Goal: Task Accomplishment & Management: Manage account settings

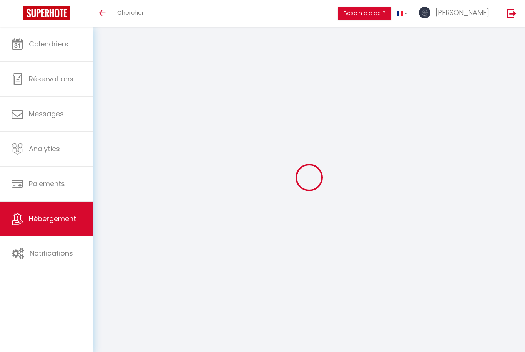
select select "2"
select select "1"
select select "16:00"
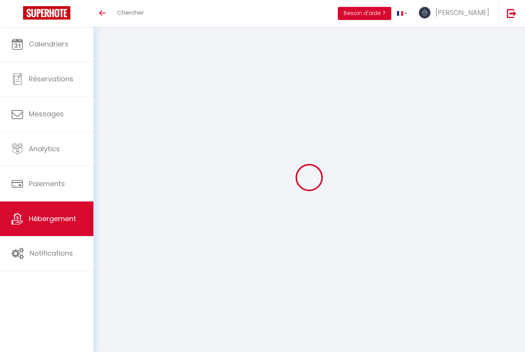
select select "23:45"
select select "10:00"
select select "30"
select select "120"
select select
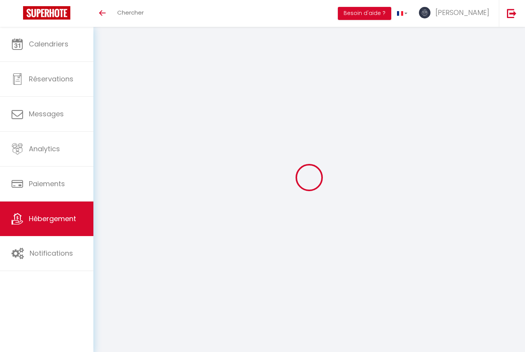
select select "28"
select select
checkbox input "false"
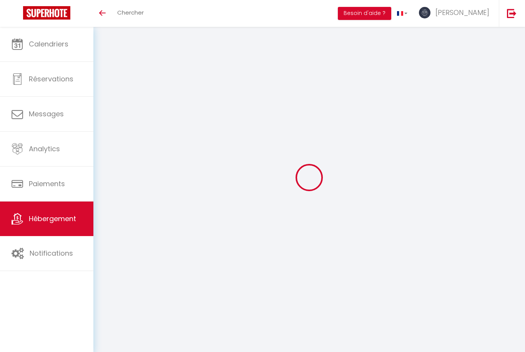
checkbox input "false"
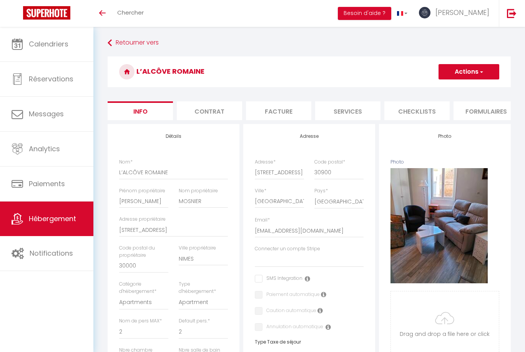
scroll to position [25, 0]
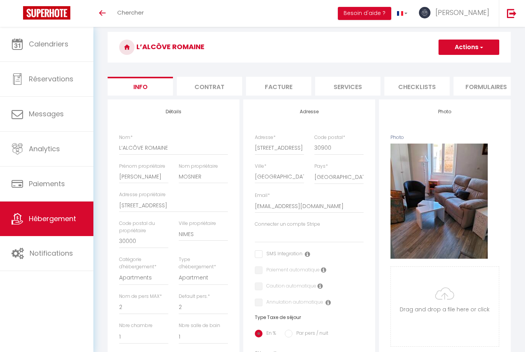
click at [516, 16] on img at bounding box center [512, 13] width 10 height 10
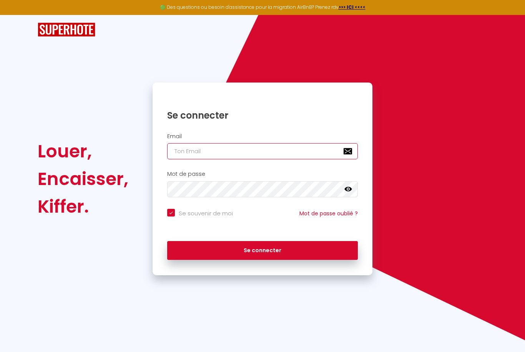
click at [302, 143] on input "email" at bounding box center [262, 151] width 191 height 16
click at [299, 143] on input "email" at bounding box center [262, 151] width 191 height 16
type input "sosweethome.conciergerie@gmail.com"
click at [262, 241] on button "Se connecter" at bounding box center [262, 250] width 191 height 19
checkbox input "true"
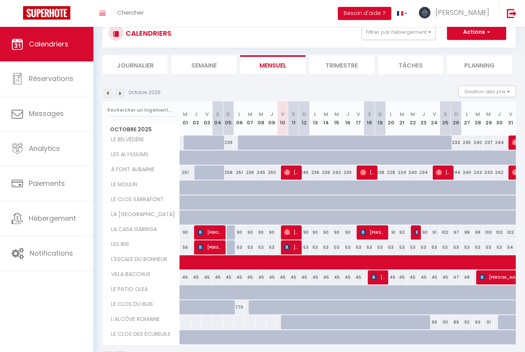
click at [43, 217] on span "Hébergement" at bounding box center [52, 219] width 47 height 10
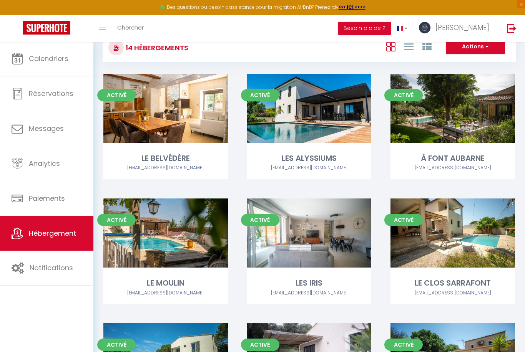
click at [34, 253] on link "Notifications" at bounding box center [46, 268] width 93 height 35
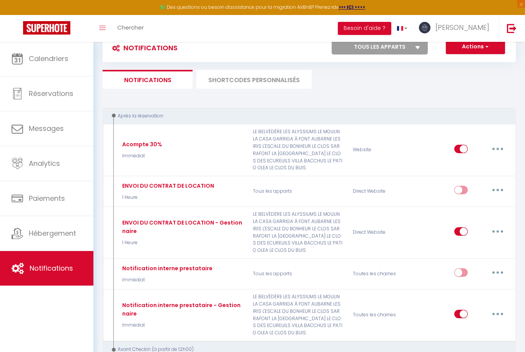
click at [239, 78] on li "SHORTCODES PERSONNALISÉS" at bounding box center [253, 79] width 115 height 19
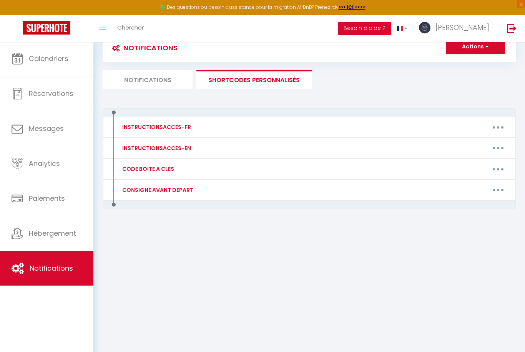
click at [136, 128] on div "INSTRUCTIONSACCES-FR" at bounding box center [155, 127] width 71 height 8
click at [493, 123] on button "button" at bounding box center [498, 127] width 22 height 12
click at [461, 144] on link "Editer" at bounding box center [477, 144] width 57 height 13
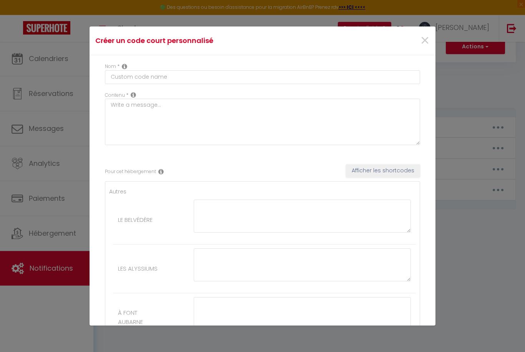
type input "INSTRUCTIONSACCES-FR"
type textarea "Il ne vous reste plus qu’à venir avec vos valises, en effet tout est fourni dan…"
type textarea "https://sunver.app/guest/le-belvedere Il ne vous reste plus qu’à poser vos vali…"
type textarea "https://sunver.app/guest/la-maison-des-alyssiums Il ne vous reste plus qu’à pos…"
type textarea "https://app.sunver.app/guest/le-font-aubarne Il ne vous reste plus qu’à poser v…"
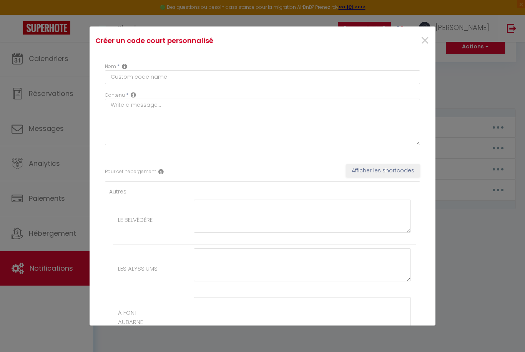
type textarea "https://sunver.app/guest/le-moulin Il ne vous reste plus qu’à poser vos valises…"
type textarea "https://app.sunver.app/guest/les-iris Il ne vous reste plus qu’à poser vos vali…"
type textarea "https://app.sunver.app/guest/le-clos-sarrafont Il ne vous reste plus qu’à poser…"
type textarea "https://app.sunver.app/guest/la-villa-coucou Il ne vous reste plus qu’à poser v…"
type textarea "https://sunver.app/guest/la-casa-garriga-pont-du-gard-nimes Il ne vous reste pl…"
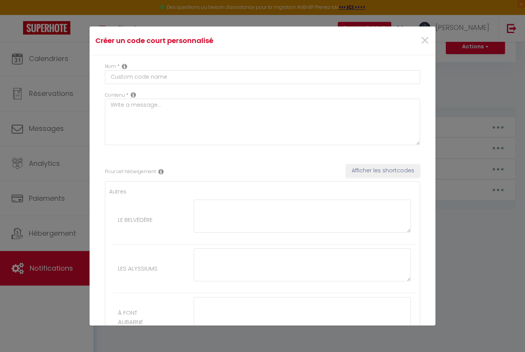
type textarea "https://app.sunver.app/guest/l-escale-du-bonheur Il ne vous reste plus qu’à pos…"
type textarea "https://app.sunver.app/fr/guest/villa-bacchus?submenu=home Il ne vous reste plu…"
type textarea "https://app.sunver.app/fr/guest/le-patio-olea?submenu=home Il ne vous reste plu…"
type textarea "Il ne vous reste plus qu’à poser vos valises ! Tout est prévu pour que vous vou…"
type textarea "https://app.sunver.app/guest/le-clos-des-ecureuils Il ne vous reste plus qu’à p…"
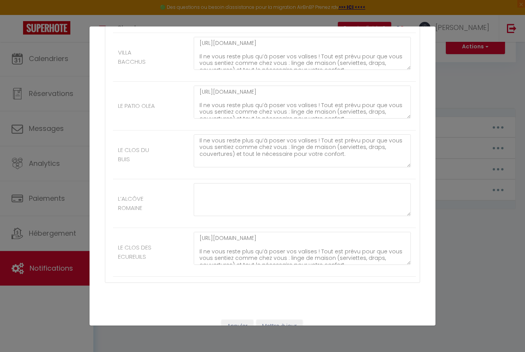
scroll to position [576, 0]
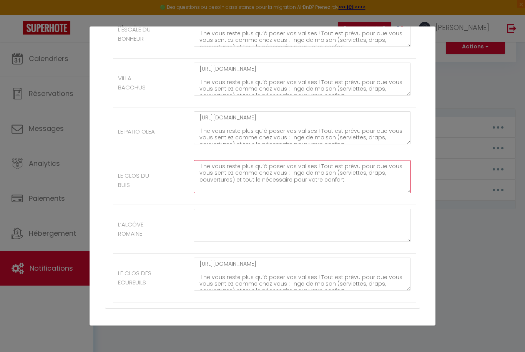
click at [196, 160] on textarea "Il ne vous reste plus qu’à poser vos valises ! Tout est prévu pour que vous vou…" at bounding box center [302, 176] width 217 height 33
paste textarea "https://app.sunver.app/fr/guest/le-clos-du-buis?submenu=home"
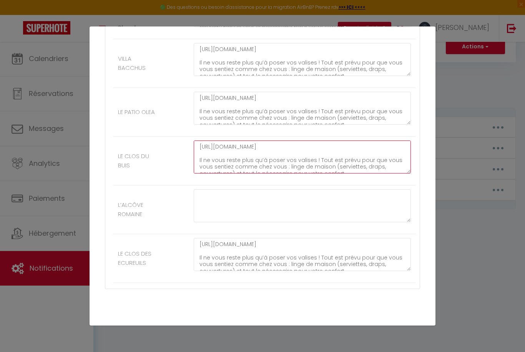
scroll to position [595, 0]
type textarea "https://app.sunver.app/fr/guest/le-clos-du-buis?submenu=home Il ne vous reste p…"
click at [289, 327] on button "Mettre à jour" at bounding box center [279, 333] width 46 height 13
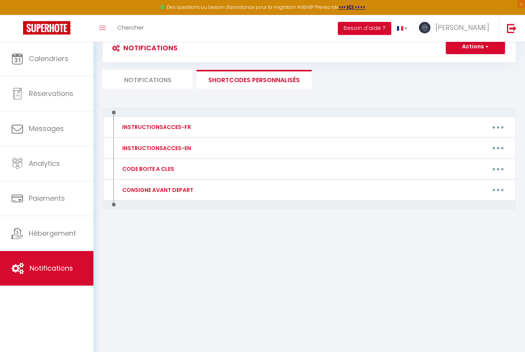
click at [499, 126] on button "button" at bounding box center [498, 127] width 22 height 12
click at [459, 141] on link "Editer" at bounding box center [477, 144] width 57 height 13
type input "INSTRUCTIONSACCES-FR"
type textarea "Il ne vous reste plus qu’à venir avec vos valises, en effet tout est fourni dan…"
type textarea "https://sunver.app/guest/le-belvedere Il ne vous reste plus qu’à poser vos vali…"
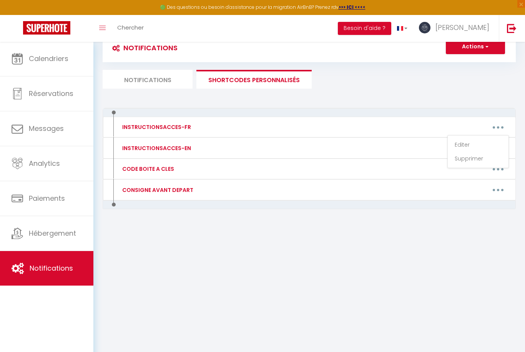
type textarea "https://sunver.app/guest/la-maison-des-alyssiums Il ne vous reste plus qu’à pos…"
type textarea "https://app.sunver.app/guest/le-font-aubarne Il ne vous reste plus qu’à poser v…"
type textarea "https://sunver.app/guest/le-moulin Il ne vous reste plus qu’à poser vos valises…"
type textarea "https://app.sunver.app/guest/les-iris Il ne vous reste plus qu’à poser vos vali…"
type textarea "https://app.sunver.app/guest/le-clos-sarrafont Il ne vous reste plus qu’à poser…"
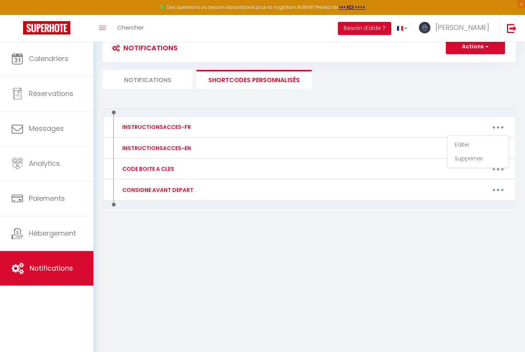
type textarea "https://app.sunver.app/guest/la-villa-coucou Il ne vous reste plus qu’à poser v…"
type textarea "https://sunver.app/guest/la-casa-garriga-pont-du-gard-nimes Il ne vous reste pl…"
type textarea "https://app.sunver.app/guest/l-escale-du-bonheur Il ne vous reste plus qu’à pos…"
type textarea "https://app.sunver.app/fr/guest/villa-bacchus?submenu=home Il ne vous reste plu…"
type textarea "https://app.sunver.app/fr/guest/le-patio-olea?submenu=home Il ne vous reste plu…"
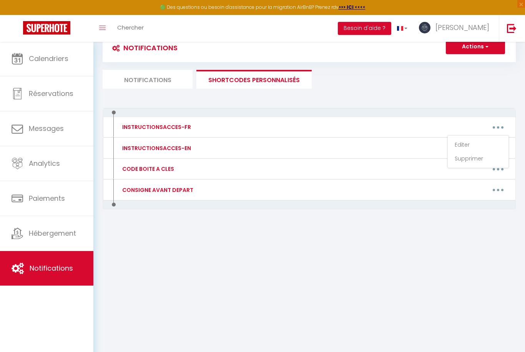
type textarea "https://app.sunver.app/fr/guest/le-clos-du-buis?submenu=home Il ne vous reste p…"
type textarea "https://app.sunver.app/guest/le-clos-des-ecureuils Il ne vous reste plus qu’à p…"
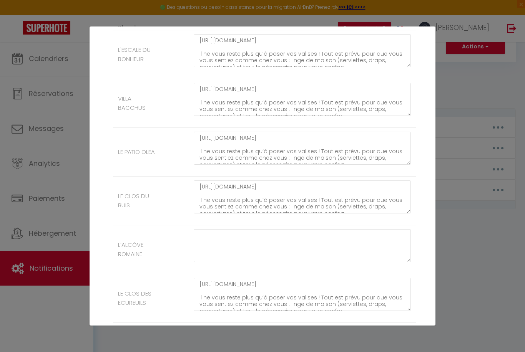
scroll to position [557, 0]
click at [174, 199] on li "LE CLOS DU BUIS https://app.sunver.app/fr/guest/le-clos-du-buis?submenu=home Il…" at bounding box center [264, 199] width 303 height 49
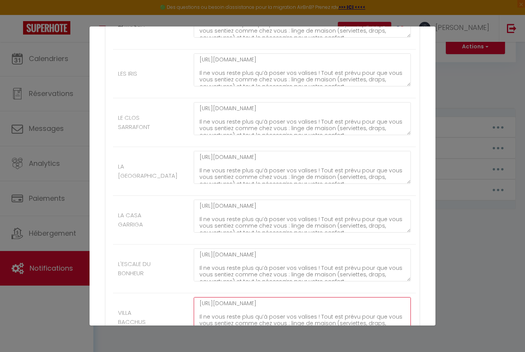
scroll to position [335, 0]
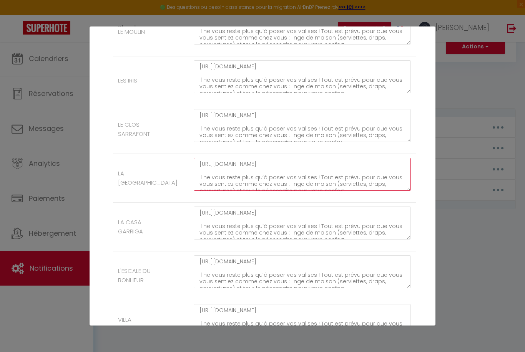
click at [317, 158] on textarea "https://app.sunver.app/guest/la-villa-coucou Il ne vous reste plus qu’à poser v…" at bounding box center [302, 174] width 217 height 33
click at [310, 158] on textarea "https://app.sunver.app/guest/la-villa-coucou Il ne vous reste plus qu’à poser v…" at bounding box center [302, 174] width 217 height 33
click at [309, 158] on textarea "https://app.sunver.app/guest/la-villa-coucou Il ne vous reste plus qu’à poser v…" at bounding box center [302, 174] width 217 height 33
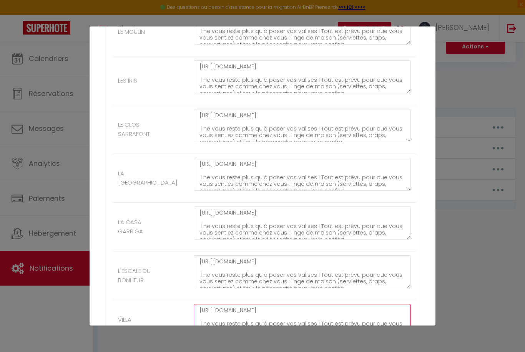
click at [292, 304] on textarea "https://app.sunver.app/fr/guest/villa-bacchus?submenu=home Il ne vous reste plu…" at bounding box center [302, 320] width 217 height 33
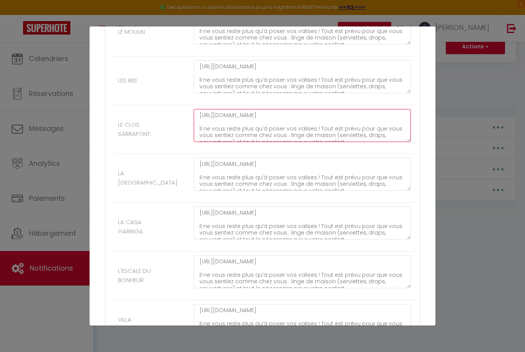
click at [216, 109] on textarea "https://app.sunver.app/guest/le-clos-sarrafont Il ne vous reste plus qu’à poser…" at bounding box center [302, 125] width 217 height 33
click at [207, 109] on textarea "https://app.sunver.app/guest/le-clos-sarrafont Il ne vous reste plus qu’à poser…" at bounding box center [302, 125] width 217 height 33
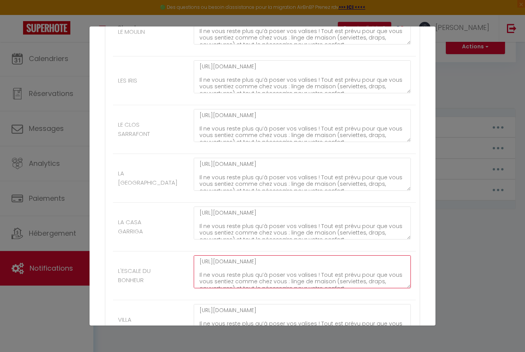
click at [257, 255] on textarea "https://app.sunver.app/guest/l-escale-du-bonheur Il ne vous reste plus qu’à pos…" at bounding box center [302, 271] width 217 height 33
click at [255, 255] on textarea "https://app.sunver.app/guest/l-escale-du-bonheur Il ne vous reste plus qu’à pos…" at bounding box center [302, 271] width 217 height 33
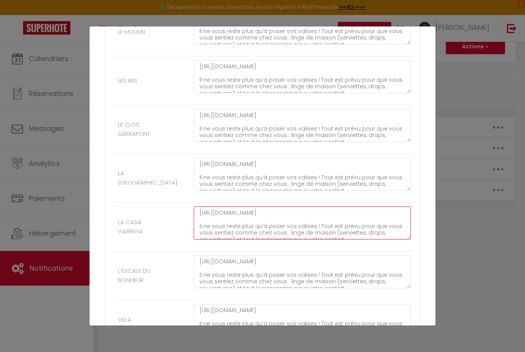
click at [253, 207] on textarea "https://sunver.app/guest/la-casa-garriga-pont-du-gard-nimes Il ne vous reste pl…" at bounding box center [302, 223] width 217 height 33
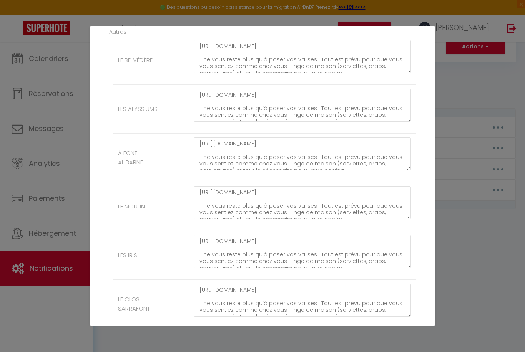
scroll to position [152, 0]
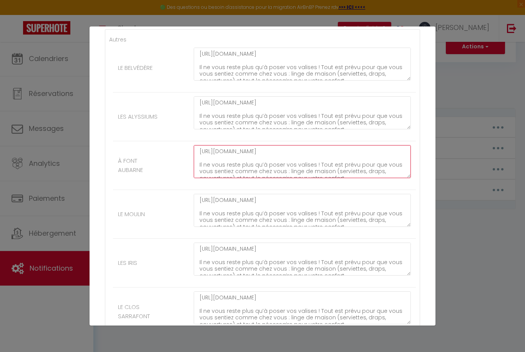
click at [281, 164] on textarea "https://app.sunver.app/guest/le-font-aubarne Il ne vous reste plus qu’à poser v…" at bounding box center [302, 161] width 217 height 33
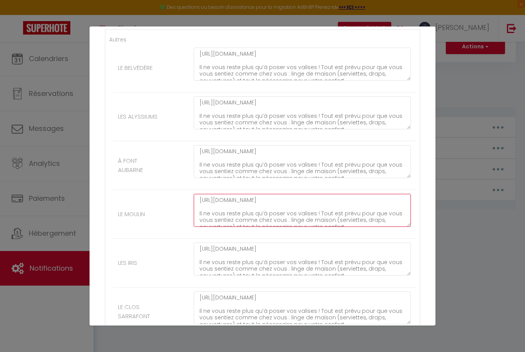
click at [248, 194] on textarea "https://sunver.app/guest/le-moulin Il ne vous reste plus qu’à poser vos valises…" at bounding box center [302, 210] width 217 height 33
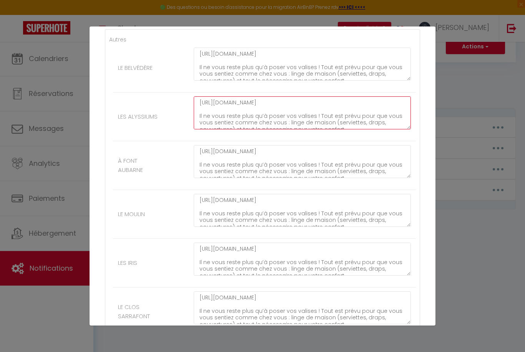
click at [204, 96] on textarea "https://sunver.app/guest/la-maison-des-alyssiums Il ne vous reste plus qu’à pos…" at bounding box center [302, 112] width 217 height 33
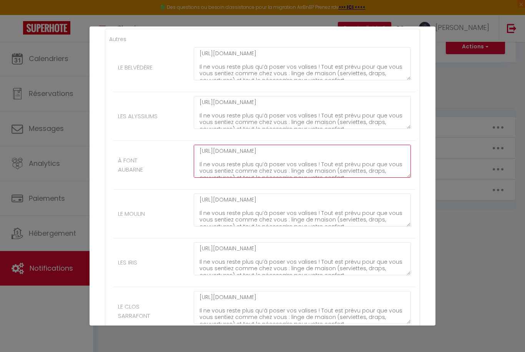
click at [269, 145] on textarea "https://app.sunver.app/guest/le-font-aubarne Il ne vous reste plus qu’à poser v…" at bounding box center [302, 161] width 217 height 33
click at [284, 145] on textarea "https://app.sunver.app/guest/le-font-aubarne Il ne vous reste plus qu’à poser v…" at bounding box center [302, 161] width 217 height 33
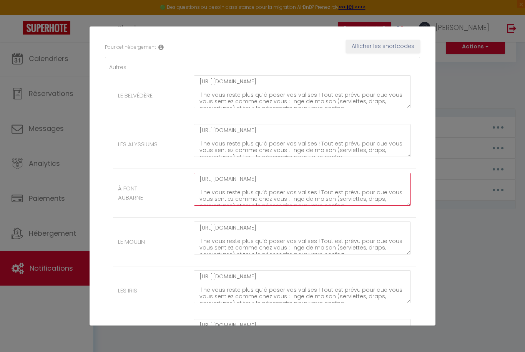
scroll to position [124, 0]
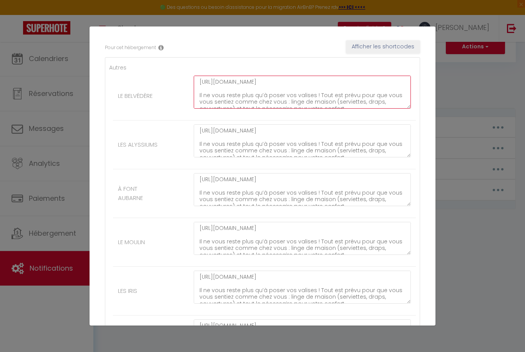
click at [237, 76] on textarea "https://sunver.app/guest/le-belvedere Il ne vous reste plus qu’à poser vos vali…" at bounding box center [302, 92] width 217 height 33
click at [247, 76] on textarea "https://sunver.app/guest/le-belvedere Il ne vous reste plus qu’à poser vos vali…" at bounding box center [302, 92] width 217 height 33
click at [246, 76] on textarea "https://sunver.app/guest/le-belvedere Il ne vous reste plus qu’à poser vos vali…" at bounding box center [302, 92] width 217 height 33
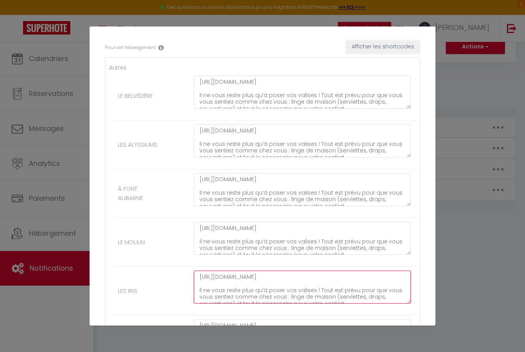
click at [293, 271] on textarea "https://app.sunver.app/guest/les-iris Il ne vous reste plus qu’à poser vos vali…" at bounding box center [302, 287] width 217 height 33
click at [289, 271] on textarea "https://app.sunver.app/guest/les-iris Il ne vous reste plus qu’à poser vos vali…" at bounding box center [302, 287] width 217 height 33
click at [288, 271] on textarea "https://app.sunver.app/guest/les-iris Il ne vous reste plus qu’à poser vos vali…" at bounding box center [302, 287] width 217 height 33
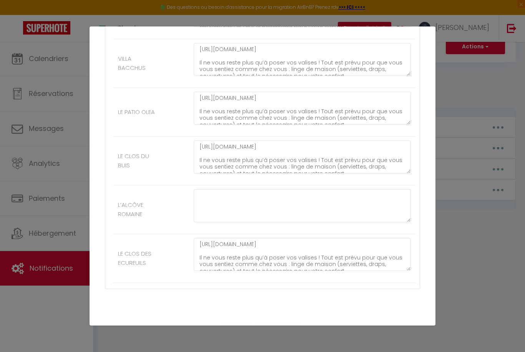
scroll to position [595, 0]
click at [202, 151] on textarea "https://app.sunver.app/fr/guest/le-clos-du-buis?submenu=home Il ne vous reste p…" at bounding box center [302, 157] width 217 height 33
click at [203, 148] on textarea "https://app.sunver.app/fr/guest/le-clos-du-buis?submenu=home Il ne vous reste p…" at bounding box center [302, 157] width 217 height 33
click at [202, 148] on textarea "https://app.sunver.app/fr/guest/le-clos-du-buis?submenu=home Il ne vous reste p…" at bounding box center [302, 157] width 217 height 33
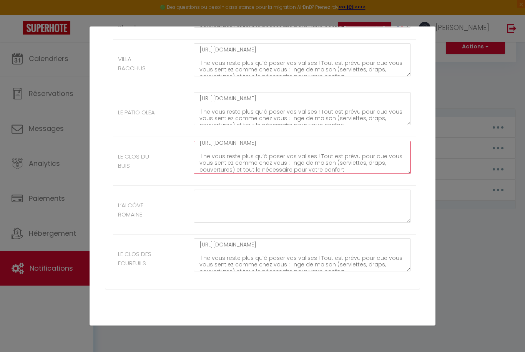
scroll to position [6, 0]
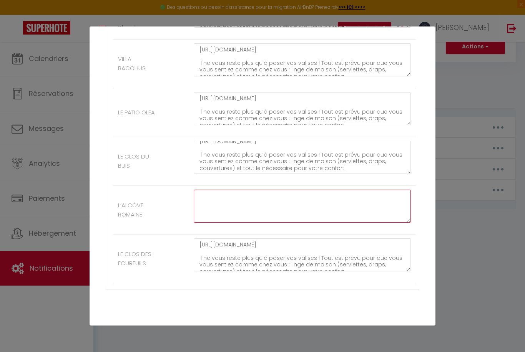
click at [207, 202] on textarea at bounding box center [302, 206] width 217 height 33
paste textarea "Il ne vous reste plus qu’à poser vos valises ! Tout est prévu pour que vous vou…"
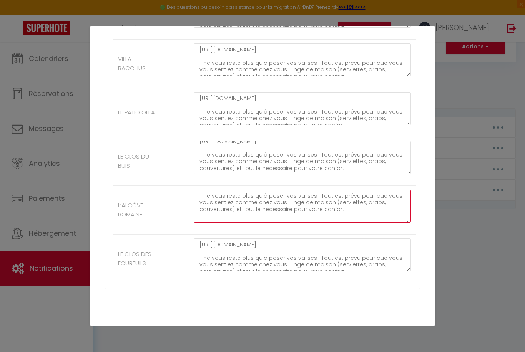
scroll to position [4, 0]
type textarea "Il ne vous reste plus qu’à poser vos valises ! Tout est prévu pour que vous vou…"
click at [158, 255] on label "LE CLOS DES ECUREUILS" at bounding box center [138, 259] width 40 height 18
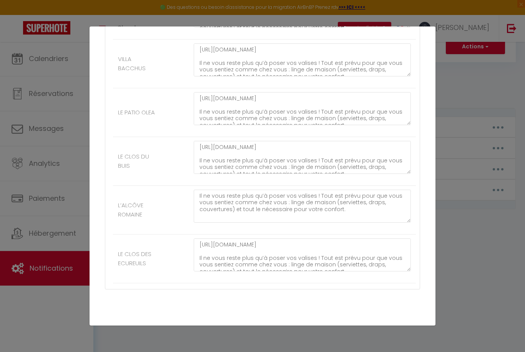
scroll to position [0, 0]
click at [284, 327] on button "Mettre à jour" at bounding box center [279, 333] width 46 height 13
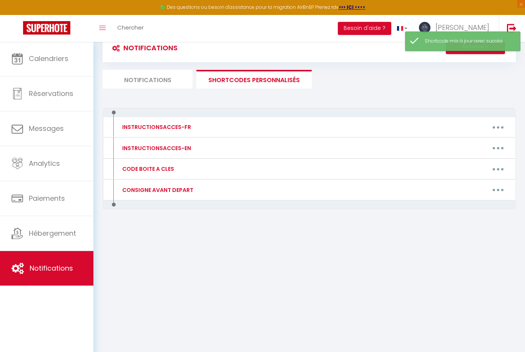
click at [502, 166] on button "button" at bounding box center [498, 169] width 22 height 12
click at [396, 175] on div at bounding box center [262, 176] width 525 height 352
click at [503, 186] on button "button" at bounding box center [498, 190] width 22 height 12
click at [465, 209] on link "Editer" at bounding box center [477, 207] width 57 height 13
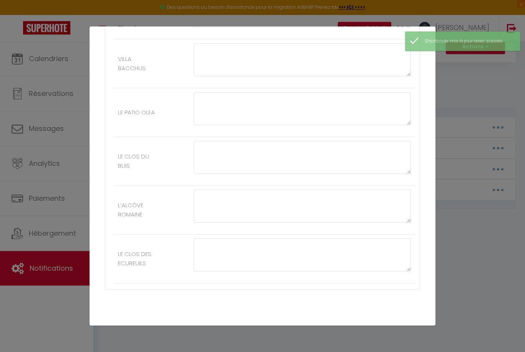
type input "CONSIGNE AVANT DEPART"
type textarea "✔ Heure de départ : Il est impératif de quitter les lieux avant 10h du matin, s…"
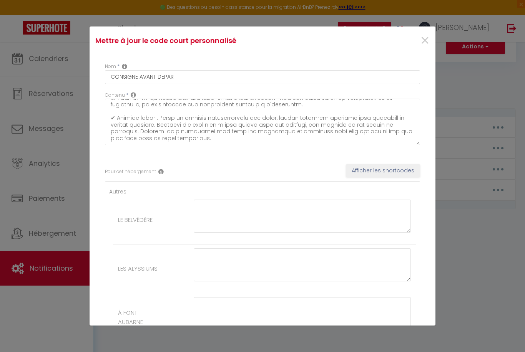
scroll to position [188, 0]
click at [423, 32] on span "×" at bounding box center [425, 40] width 10 height 23
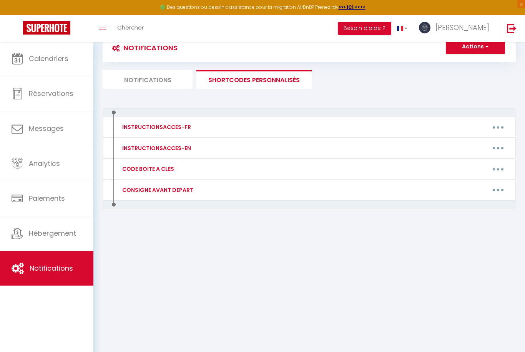
click at [154, 81] on li "Notifications" at bounding box center [148, 79] width 90 height 19
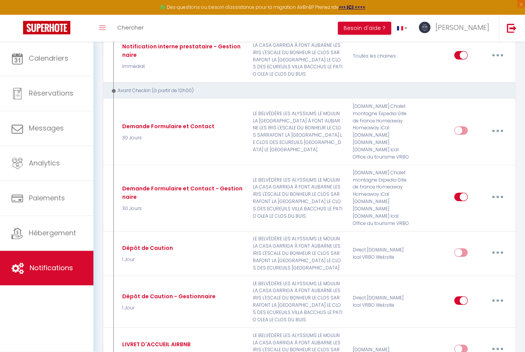
click at [498, 247] on button "button" at bounding box center [498, 253] width 22 height 12
click at [400, 297] on div at bounding box center [262, 176] width 525 height 352
click at [498, 295] on button "button" at bounding box center [498, 301] width 22 height 12
click at [463, 312] on link "Editer" at bounding box center [477, 318] width 57 height 13
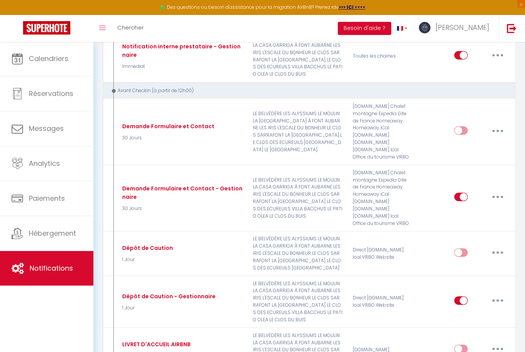
type input "Dépôt de Caution - Gestionnaire"
select select "1 Jour"
select select "if_booking_is_paid"
checkbox input "true"
checkbox input "false"
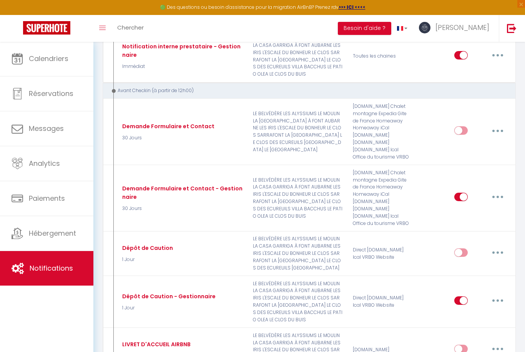
checkbox input "false"
radio input "true"
type input "Dépôt de CAUTION [BOOKING:RES-ID] [GUEST:NAME] [GUEST:FIRST_NAME]"
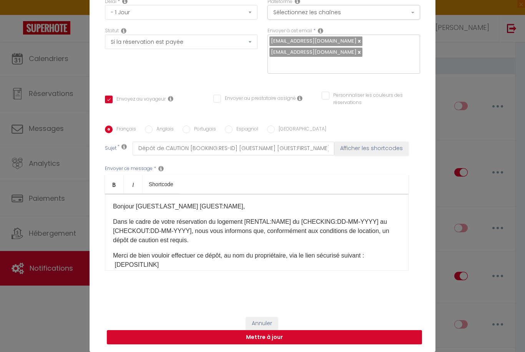
scroll to position [65, 0]
click at [387, 256] on p "Merci de bien vouloir effectuer ce dépôt, au nom du propriétaire, via le lien s…" at bounding box center [256, 260] width 287 height 18
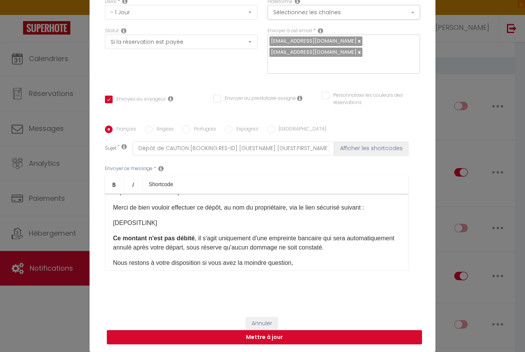
click at [178, 340] on button "Mettre à jour" at bounding box center [264, 337] width 315 height 15
checkbox input "true"
checkbox input "false"
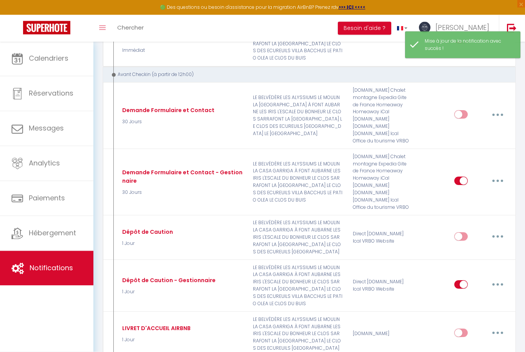
scroll to position [300, 0]
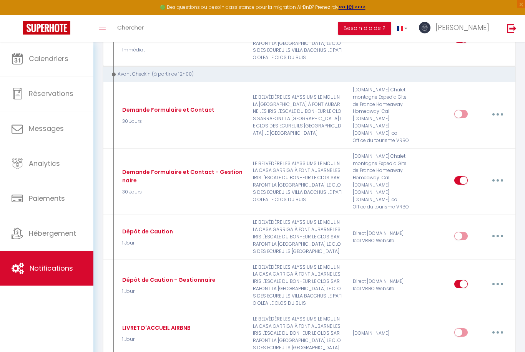
click at [494, 278] on button "button" at bounding box center [498, 284] width 22 height 12
click at [461, 295] on link "Editer" at bounding box center [477, 301] width 57 height 13
type input "Dépôt de Caution - Gestionnaire"
select select "1 Jour"
select select "if_booking_is_paid"
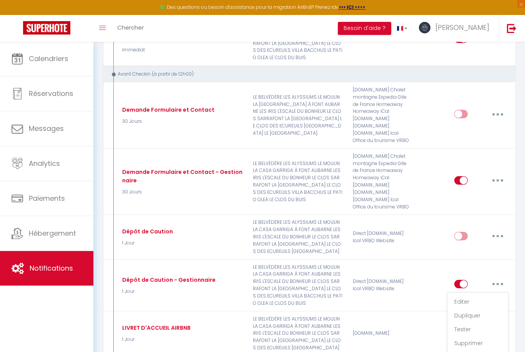
checkbox input "true"
checkbox input "false"
radio input "true"
type input "Dépôt de CAUTION [BOOKING:RES-ID] [GUEST:NAME] [GUEST:FIRST_NAME]"
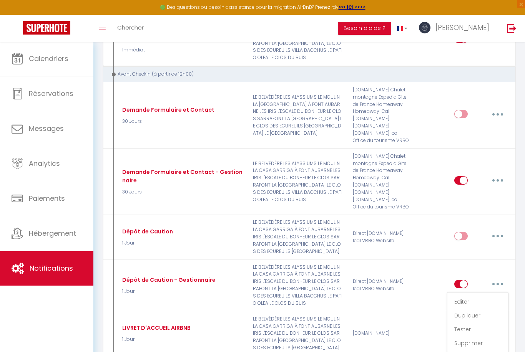
scroll to position [52, 0]
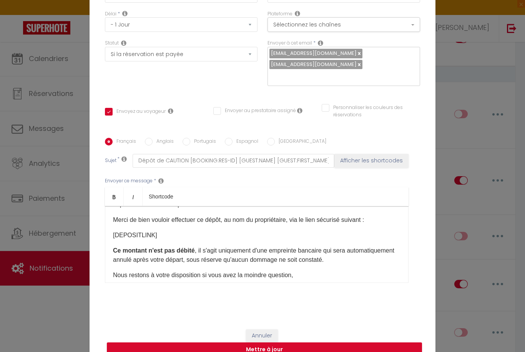
click at [322, 352] on button "Mettre à jour" at bounding box center [264, 350] width 315 height 15
checkbox input "true"
checkbox input "false"
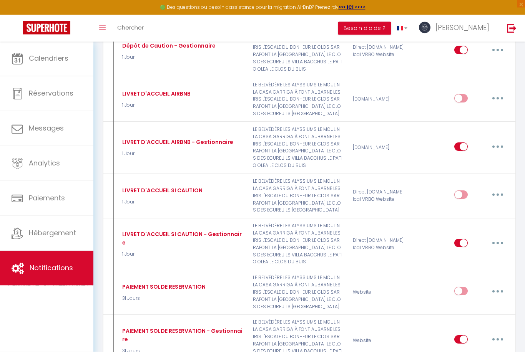
scroll to position [533, 0]
click at [496, 238] on button "button" at bounding box center [498, 244] width 22 height 12
click at [461, 255] on link "Editer" at bounding box center [477, 261] width 57 height 13
type input "LIVRET D'ACCUEIL SI CAUTION - Gestionnaire"
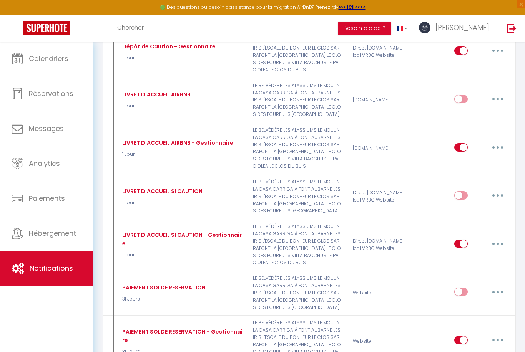
select select "1 Jour"
select select "if_deposit_is_paid"
checkbox input "true"
checkbox input "false"
checkbox input "true"
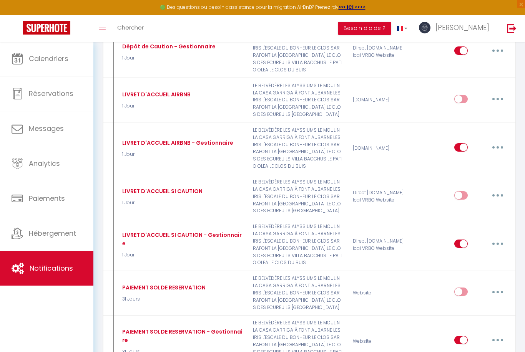
radio input "true"
type input "Livret d'accueil digital : [RENTAL:NAME]"
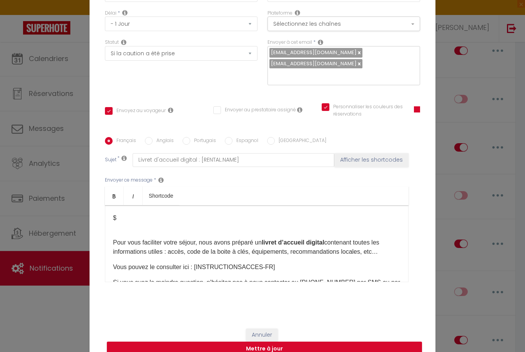
scroll to position [52, 0]
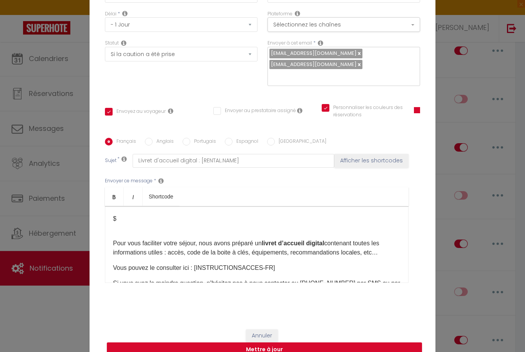
click at [259, 343] on button "Annuler" at bounding box center [262, 336] width 32 height 13
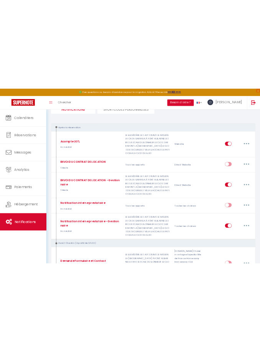
scroll to position [0, 0]
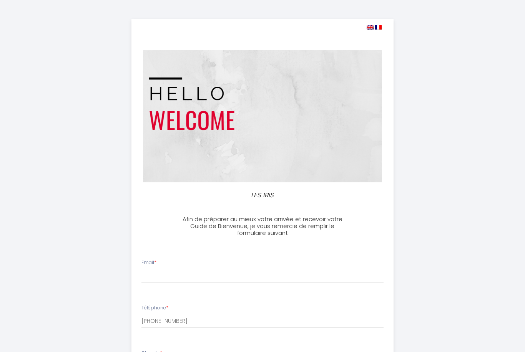
select select
